Goal: Task Accomplishment & Management: Use online tool/utility

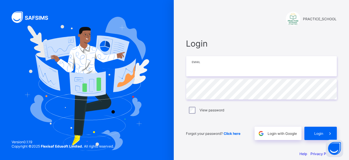
type input "**********"
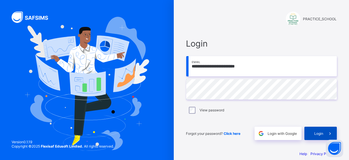
click at [321, 136] on div "Login" at bounding box center [321, 133] width 32 height 13
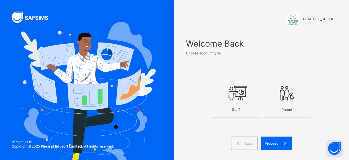
click at [246, 105] on div "Staff" at bounding box center [236, 110] width 42 height 10
click at [279, 142] on span "Proceed" at bounding box center [272, 144] width 14 height 4
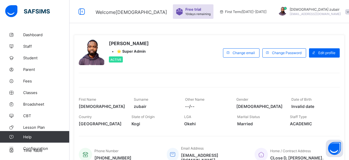
scroll to position [130, 0]
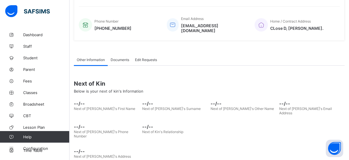
click at [264, 90] on div "Next of Kin Below is your next of kin's Information" at bounding box center [209, 87] width 271 height 22
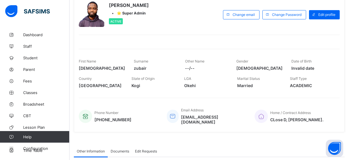
scroll to position [39, 0]
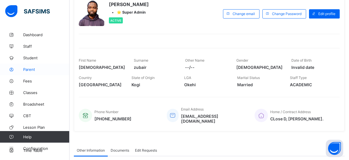
click at [26, 68] on span "Parent" at bounding box center [46, 69] width 46 height 5
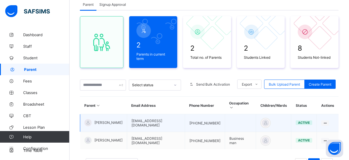
scroll to position [68, 0]
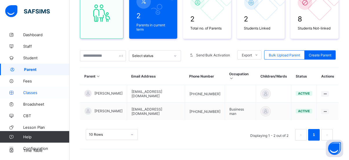
click at [43, 93] on span "Classes" at bounding box center [46, 92] width 46 height 5
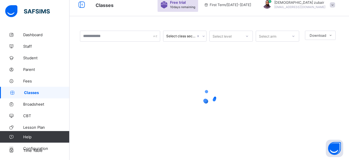
scroll to position [47, 0]
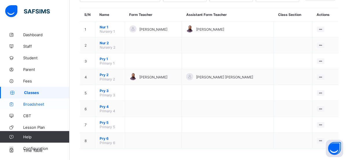
click at [41, 105] on span "Broadsheet" at bounding box center [46, 104] width 46 height 5
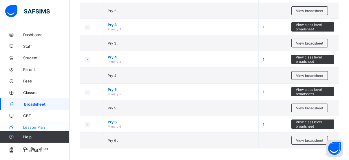
scroll to position [8, 0]
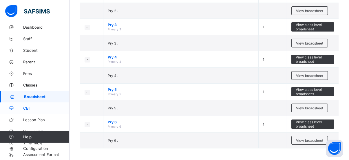
click at [39, 109] on span "CBT" at bounding box center [46, 108] width 46 height 5
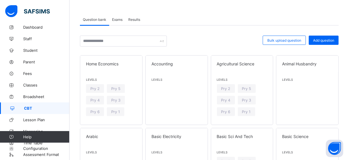
scroll to position [25, 0]
click at [93, 99] on span "Pry 4" at bounding box center [94, 100] width 9 height 4
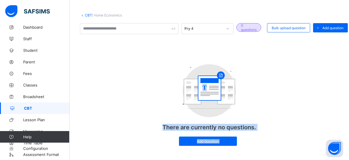
scroll to position [34, 0]
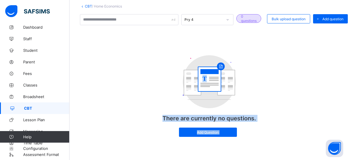
drag, startPoint x: 169, startPoint y: 54, endPoint x: 162, endPoint y: 160, distance: 106.4
click at [162, 160] on div "CBT / Home Economics Pry 4 0 questions Bulk upload question Add question T Ther…" at bounding box center [210, 77] width 280 height 165
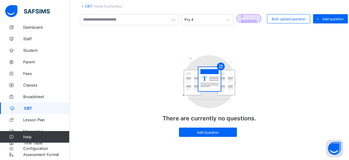
click at [295, 68] on div "T There are currently no questions. Add Question" at bounding box center [209, 96] width 259 height 93
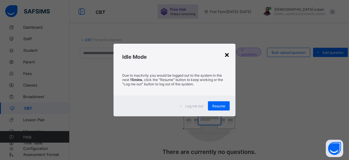
click at [230, 58] on div "×" at bounding box center [227, 55] width 6 height 10
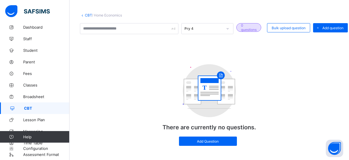
scroll to position [34, 0]
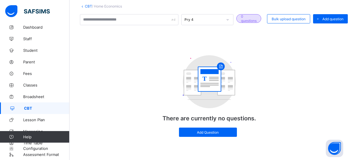
click at [229, 18] on icon at bounding box center [227, 20] width 3 height 6
click at [294, 64] on div "T There are currently no questions. Add Question" at bounding box center [209, 96] width 259 height 93
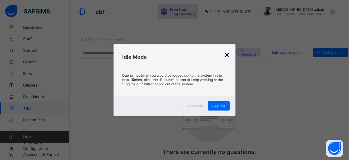
click at [228, 56] on div "×" at bounding box center [227, 55] width 6 height 10
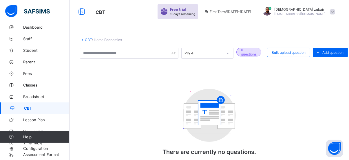
click at [155, 106] on div "T There are currently no questions. Add Question" at bounding box center [210, 129] width 116 height 93
click at [33, 27] on span "Dashboard" at bounding box center [46, 27] width 46 height 5
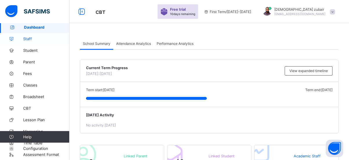
click at [35, 41] on span "Staff" at bounding box center [46, 39] width 46 height 5
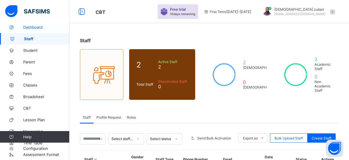
click at [37, 26] on span "Dashboard" at bounding box center [46, 27] width 46 height 5
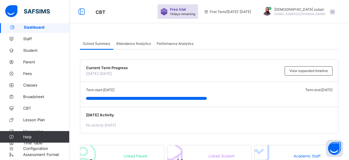
click at [296, 10] on span "[PERSON_NAME]" at bounding box center [300, 9] width 51 height 4
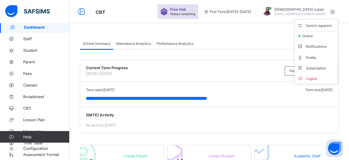
click at [296, 10] on span "[PERSON_NAME]" at bounding box center [300, 9] width 51 height 4
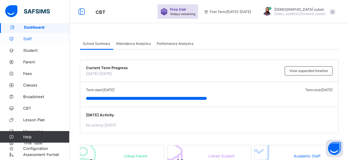
click at [26, 37] on span "Staff" at bounding box center [46, 39] width 46 height 5
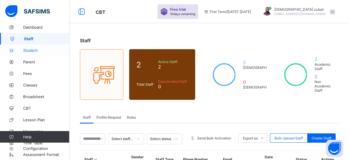
click at [31, 54] on link "Student" at bounding box center [35, 51] width 70 height 12
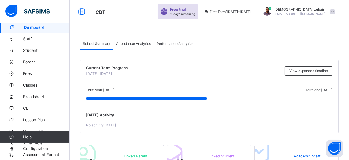
scroll to position [0, 0]
